Goal: Transaction & Acquisition: Subscribe to service/newsletter

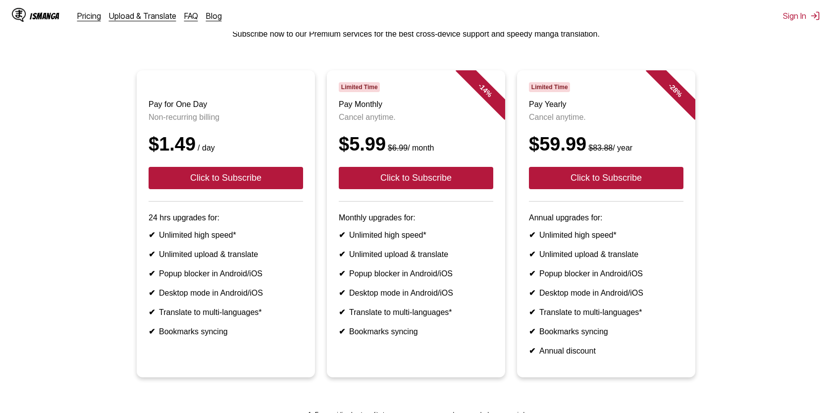
scroll to position [61, 0]
drag, startPoint x: 352, startPoint y: 238, endPoint x: 416, endPoint y: 238, distance: 63.4
click at [416, 238] on li "✔ Unlimited high speed*" at bounding box center [416, 235] width 154 height 9
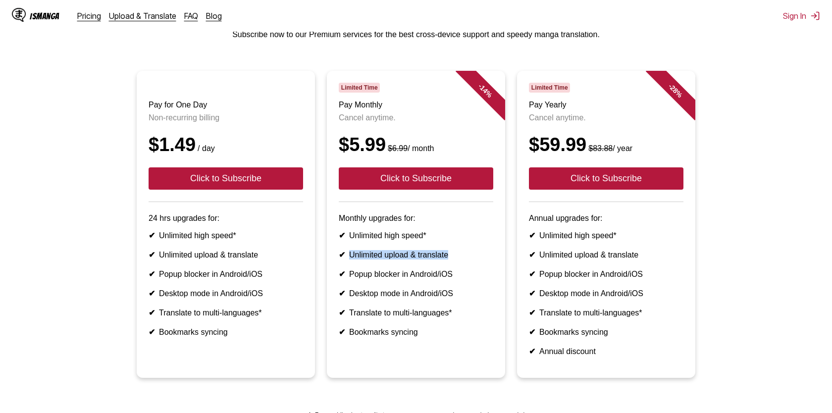
drag, startPoint x: 349, startPoint y: 256, endPoint x: 453, endPoint y: 260, distance: 104.0
click at [453, 259] on li "✔ Unlimited upload & translate" at bounding box center [416, 254] width 154 height 9
drag, startPoint x: 353, startPoint y: 277, endPoint x: 454, endPoint y: 279, distance: 100.5
click at [454, 279] on li "✔ Popup blocker in Android/iOS" at bounding box center [416, 273] width 154 height 9
drag, startPoint x: 350, startPoint y: 297, endPoint x: 479, endPoint y: 298, distance: 128.7
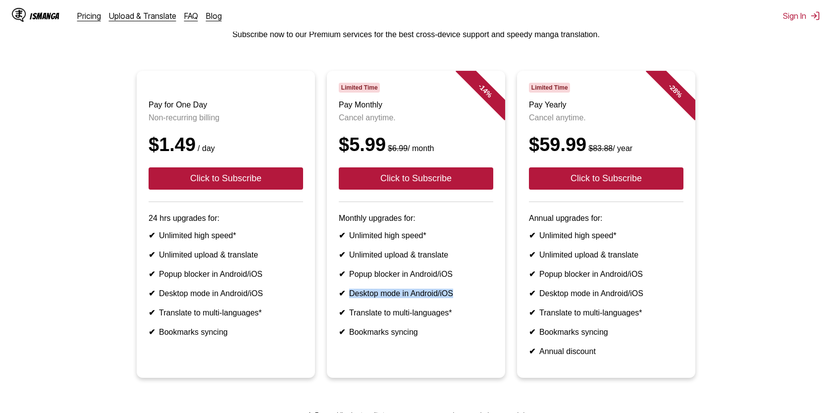
click at [479, 298] on li "✔ Desktop mode in Android/iOS" at bounding box center [416, 293] width 154 height 9
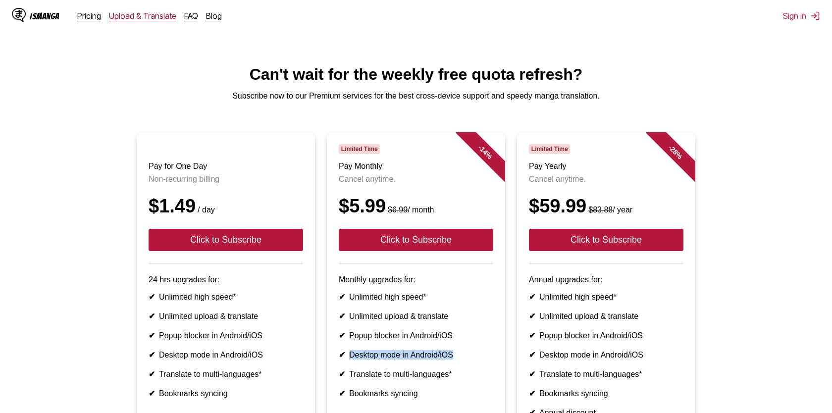
click at [155, 17] on link "Upload & Translate" at bounding box center [142, 16] width 67 height 10
click at [121, 17] on link "Upload & Translate" at bounding box center [142, 16] width 67 height 10
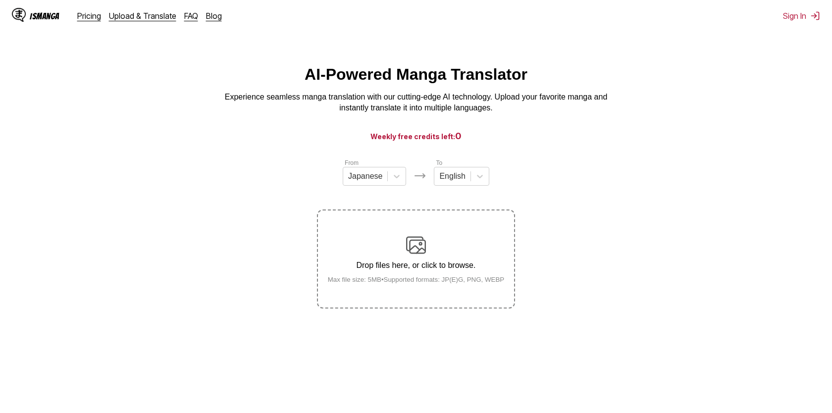
click at [90, 18] on link "Pricing" at bounding box center [89, 16] width 24 height 10
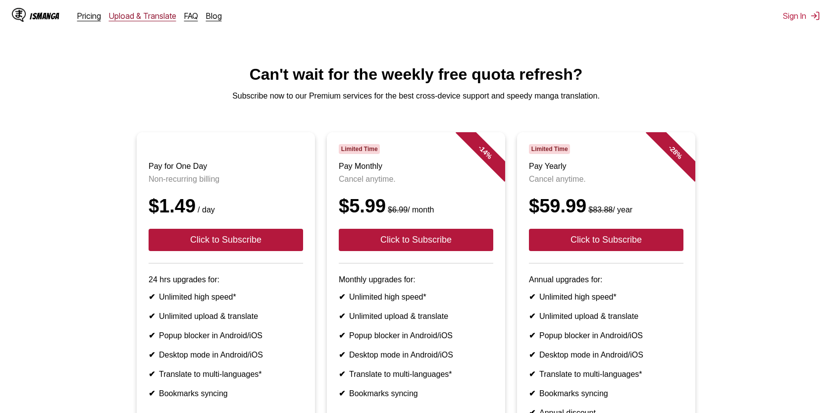
click at [124, 19] on link "Upload & Translate" at bounding box center [142, 16] width 67 height 10
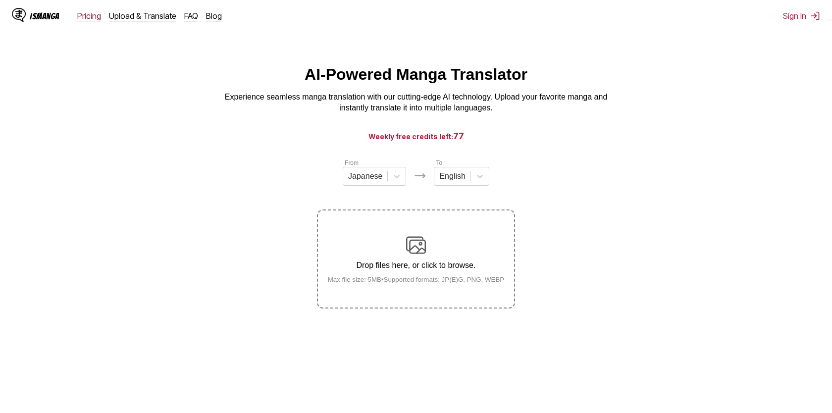
click at [94, 12] on link "Pricing" at bounding box center [89, 16] width 24 height 10
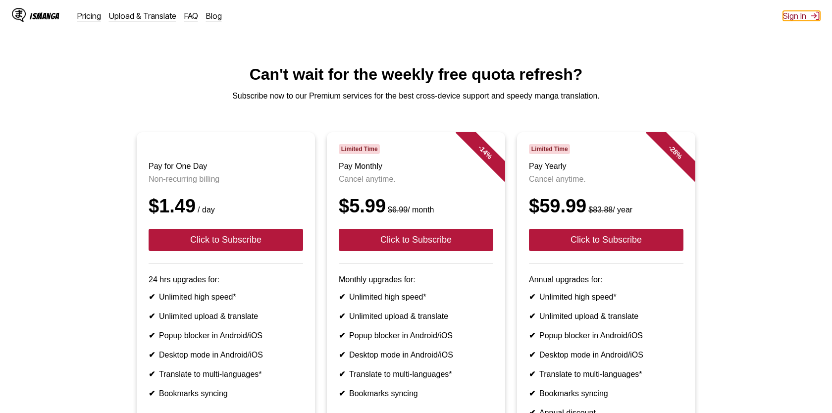
click at [792, 17] on button "Sign In" at bounding box center [801, 16] width 37 height 10
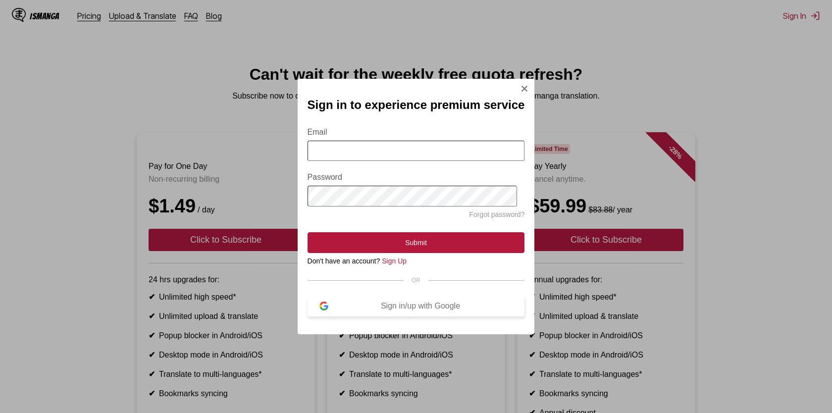
click at [364, 310] on div "Sign in/up with Google" at bounding box center [420, 305] width 185 height 9
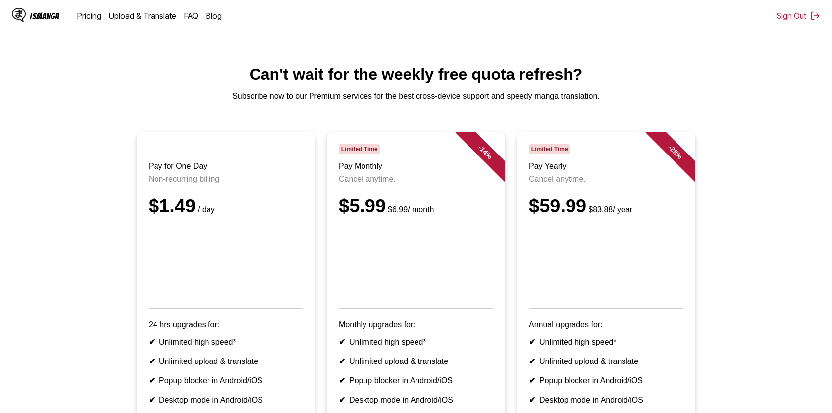
click at [19, 14] on img at bounding box center [19, 15] width 14 height 14
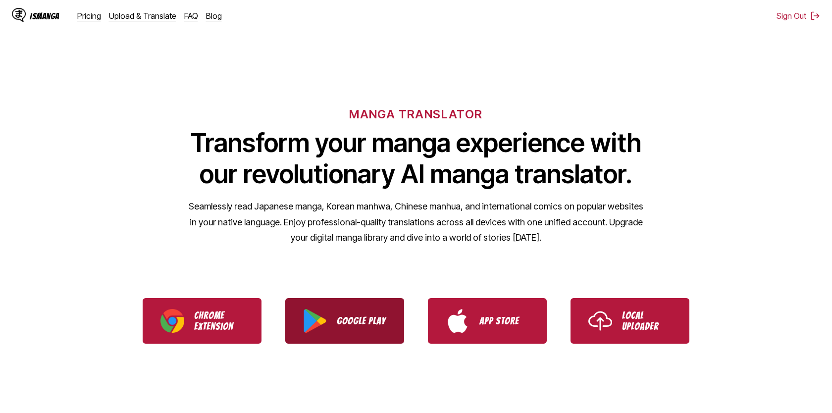
click at [343, 322] on p "Google Play" at bounding box center [361, 320] width 49 height 11
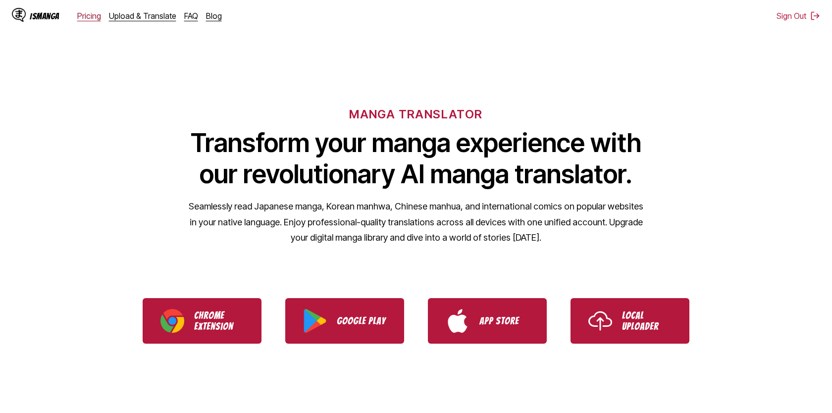
click at [90, 17] on link "Pricing" at bounding box center [89, 16] width 24 height 10
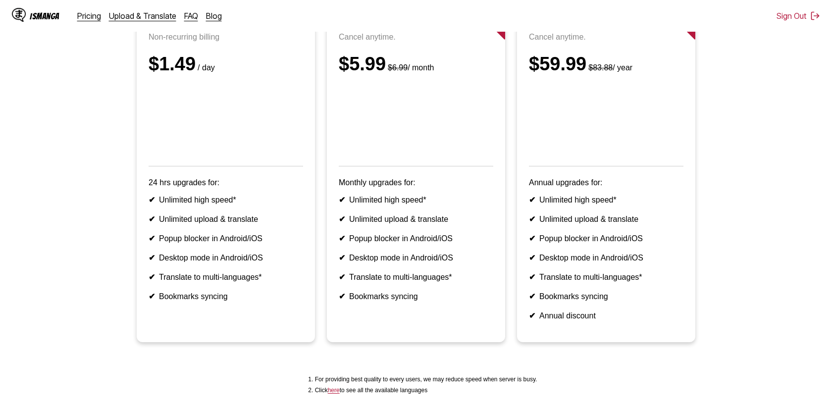
scroll to position [142, 0]
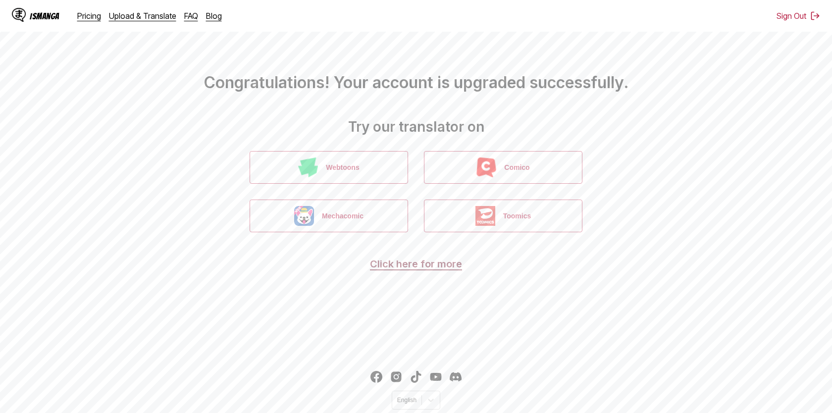
click at [428, 265] on link "Click here for more" at bounding box center [416, 264] width 92 height 12
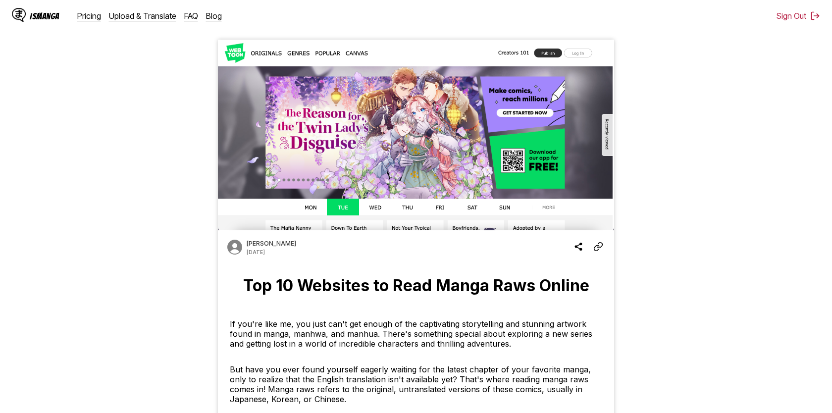
click at [48, 17] on div "IsManga" at bounding box center [45, 15] width 30 height 9
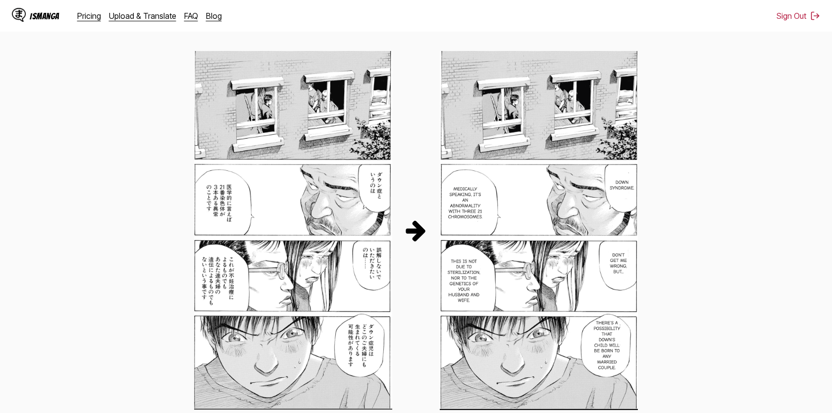
scroll to position [535, 0]
